Goal: Check status: Check status

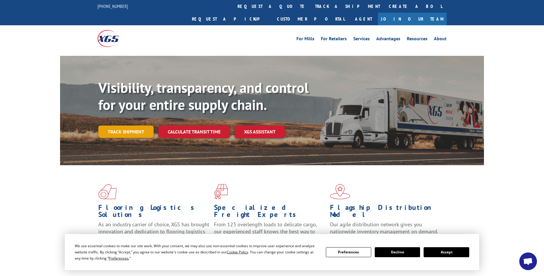
click at [112, 126] on link "Track shipment" at bounding box center [125, 132] width 55 height 12
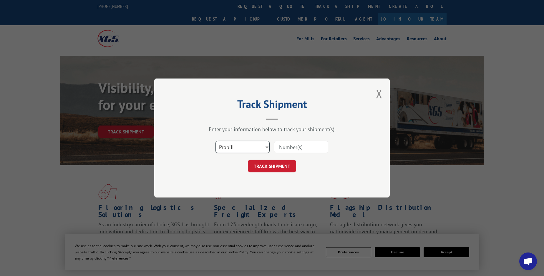
click at [229, 145] on select "Select category... Probill BOL PO" at bounding box center [242, 147] width 54 height 12
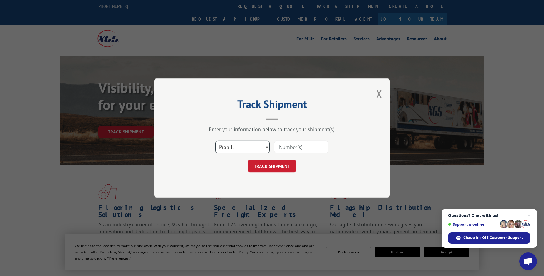
select select "bol"
click at [215, 141] on select "Select category... Probill BOL PO" at bounding box center [242, 147] width 54 height 12
click at [281, 143] on input at bounding box center [301, 147] width 54 height 12
drag, startPoint x: 286, startPoint y: 142, endPoint x: 292, endPoint y: 142, distance: 5.6
paste input "5999417"
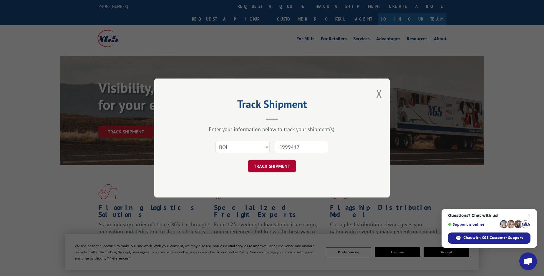
type input "5999417"
click at [261, 165] on button "TRACK SHIPMENT" at bounding box center [272, 166] width 48 height 12
